Goal: Transaction & Acquisition: Purchase product/service

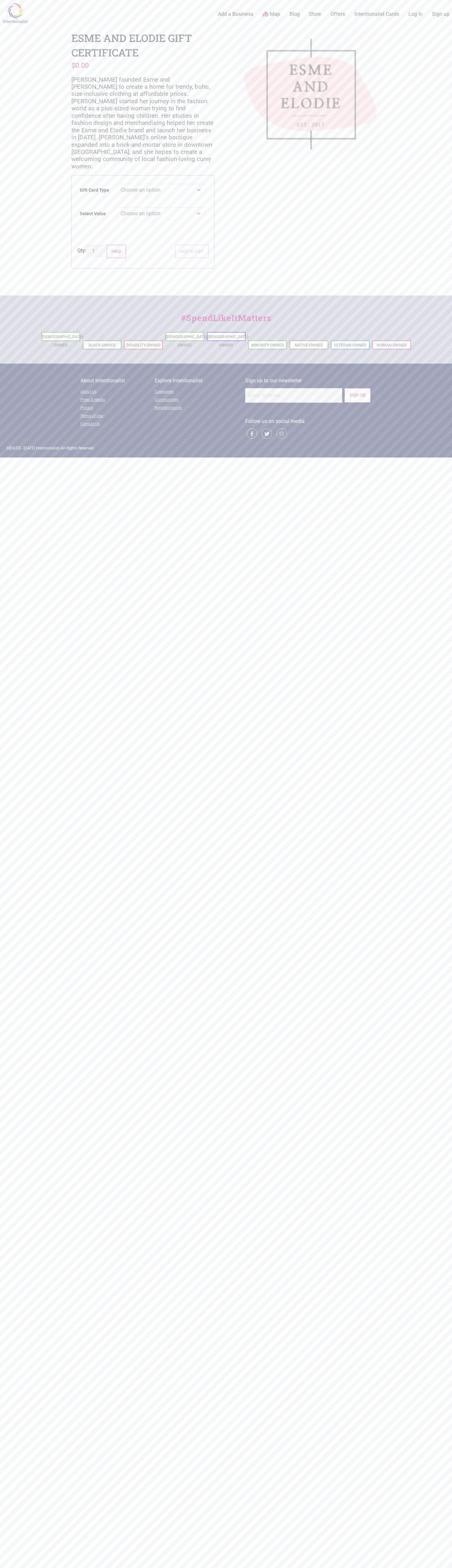
click at [118, 421] on link "Contact Us" at bounding box center [118, 424] width 74 height 8
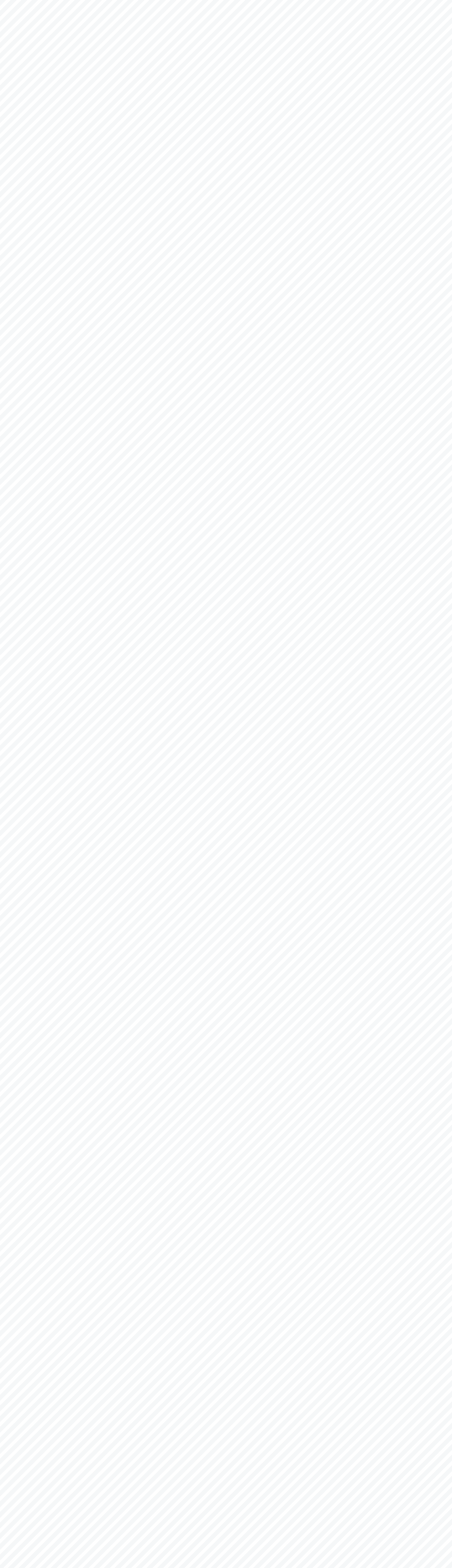
click at [66, 28] on body "× Menu 0 Add a Business Map Blog Store Offers Intentionalist Cards Buy Black Ca…" at bounding box center [226, 784] width 452 height 1568
click at [445, 945] on body "× Menu 0 Add a Business Map Blog Store Offers Intentionalist Cards Buy Black Ca…" at bounding box center [226, 784] width 452 height 1568
click at [247, 1567] on html "× Menu 0 Add a Business Map Blog Store Offers Intentionalist Cards Buy Black Ca…" at bounding box center [226, 784] width 452 height 1568
click at [18, 552] on body "× Menu 0 Add a Business Map Blog Store Offers Intentionalist Cards Buy Black Ca…" at bounding box center [226, 784] width 452 height 1568
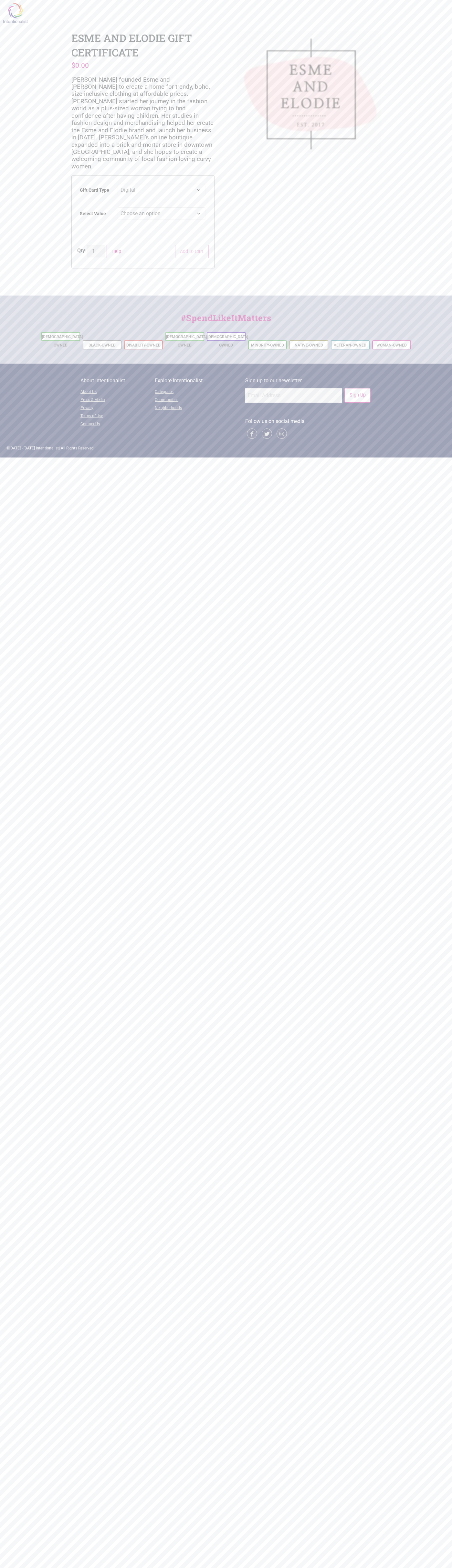
select select "Digital"
select select "$200"
select select "Digital"
select select "$200"
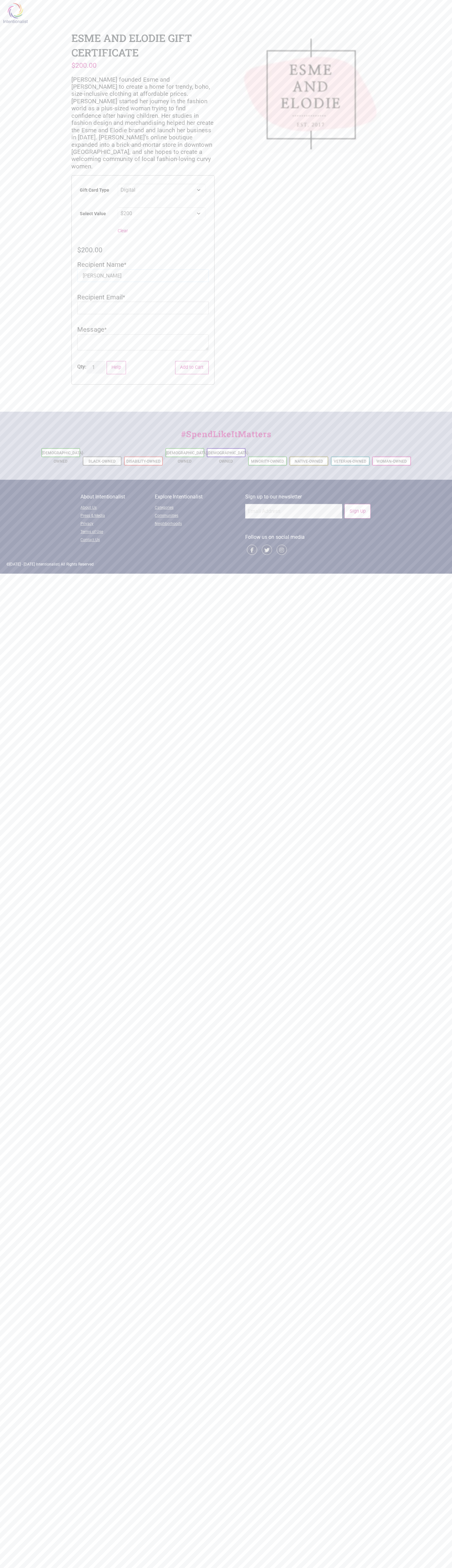
type input "John Smith"
click at [143, 302] on input "Recipient Email" at bounding box center [143, 308] width 132 height 13
click at [192, 361] on button "Add to Cart" at bounding box center [191, 368] width 34 height 13
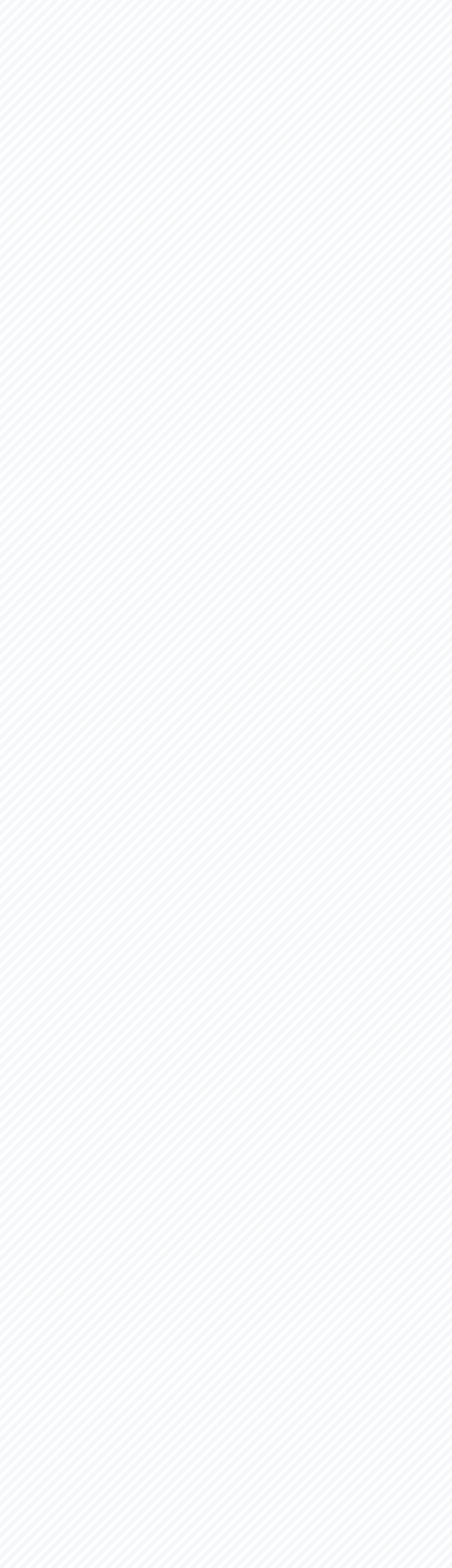
click at [16, 9] on body "× Menu 0 Add a Business Map Blog Store Offers Intentionalist Cards Buy Black Ca…" at bounding box center [226, 784] width 452 height 1568
click at [422, 1180] on body "× Menu 0 Add a Business Map Blog Store Offers Intentionalist Cards Buy Black Ca…" at bounding box center [226, 784] width 452 height 1568
click at [371, 1567] on html "× Menu 0 Add a Business Map Blog Store Offers Intentionalist Cards Buy Black Ca…" at bounding box center [226, 784] width 452 height 1568
click at [26, 1048] on body "× Menu 0 Add a Business Map Blog Store Offers Intentionalist Cards Buy Black Ca…" at bounding box center [226, 784] width 452 height 1568
click at [35, 1] on body "× Menu 0 Add a Business Map Blog Store Offers Intentionalist Cards Buy Black Ca…" at bounding box center [226, 784] width 452 height 1568
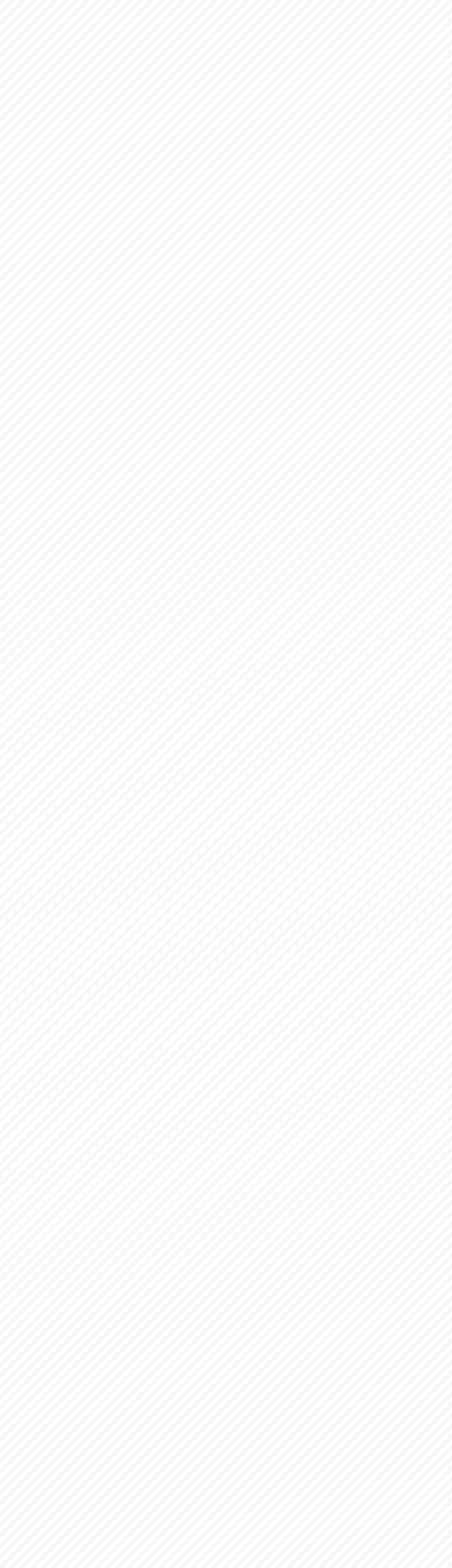
click at [420, 1437] on body "× Menu 0 Add a Business Map Blog Store Offers Intentionalist Cards Buy Black Ca…" at bounding box center [226, 784] width 452 height 1568
click at [98, 1567] on html "× Menu 0 Add a Business Map Blog Store Offers Intentionalist Cards Buy Black Ca…" at bounding box center [226, 784] width 452 height 1568
click at [17, 1252] on body "× Menu 0 Add a Business Map Blog Store Offers Intentionalist Cards Buy Black Ca…" at bounding box center [226, 784] width 452 height 1568
click at [433, 30] on body "× Menu 0 Add a Business Map Blog Store Offers Intentionalist Cards Buy Black Ca…" at bounding box center [226, 784] width 452 height 1568
click at [428, 1035] on body "× Menu 0 Add a Business Map Blog Store Offers Intentionalist Cards Buy Black Ca…" at bounding box center [226, 784] width 452 height 1568
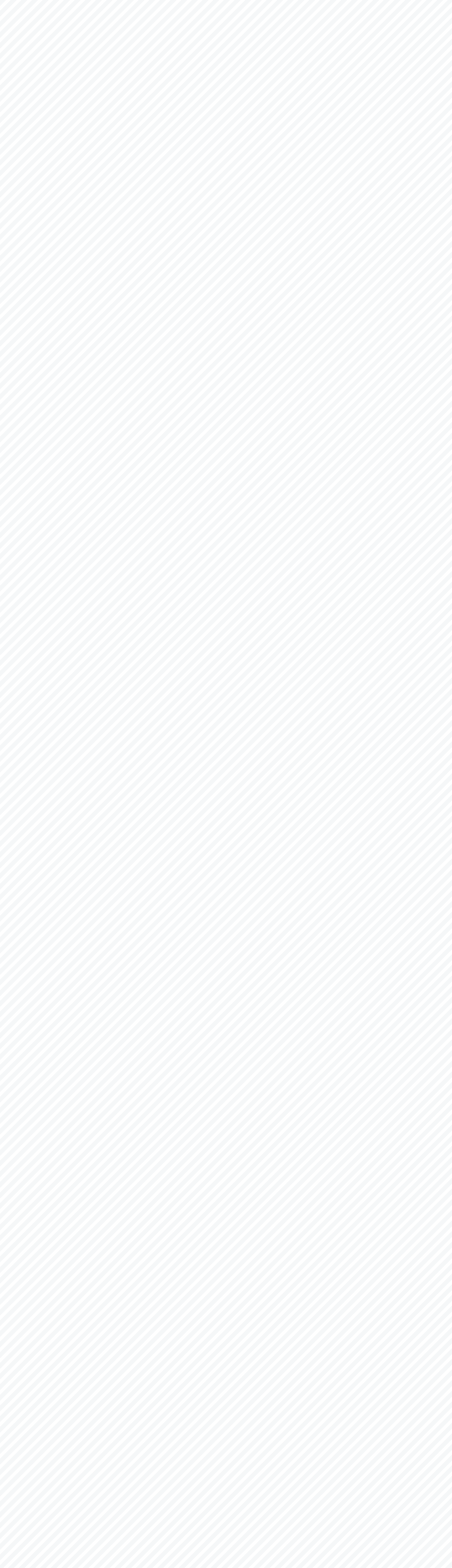
click at [436, 1567] on html "× Menu 0 Add a Business Map Blog Store Offers Intentionalist Cards Buy Black Ca…" at bounding box center [226, 784] width 452 height 1568
click at [29, 1228] on body "× Menu 0 Add a Business Map Blog Store Offers Intentionalist Cards Buy Black Ca…" at bounding box center [226, 784] width 452 height 1568
